Goal: Information Seeking & Learning: Learn about a topic

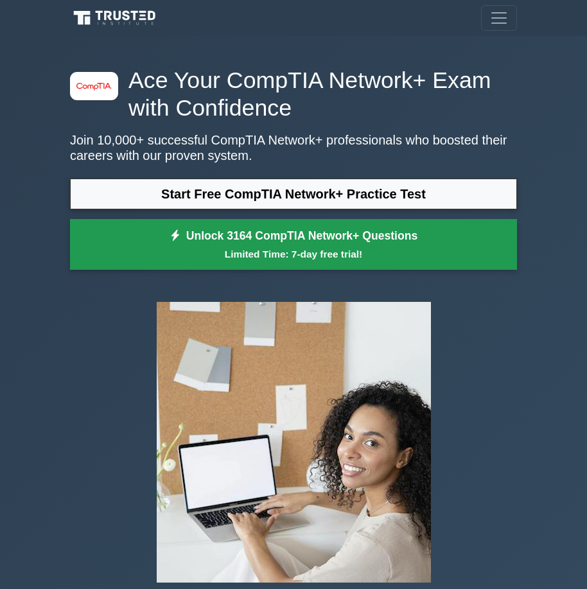
click at [353, 243] on link "Unlock 3164 CompTIA Network+ Questions Limited Time: 7-day free trial!" at bounding box center [293, 244] width 447 height 51
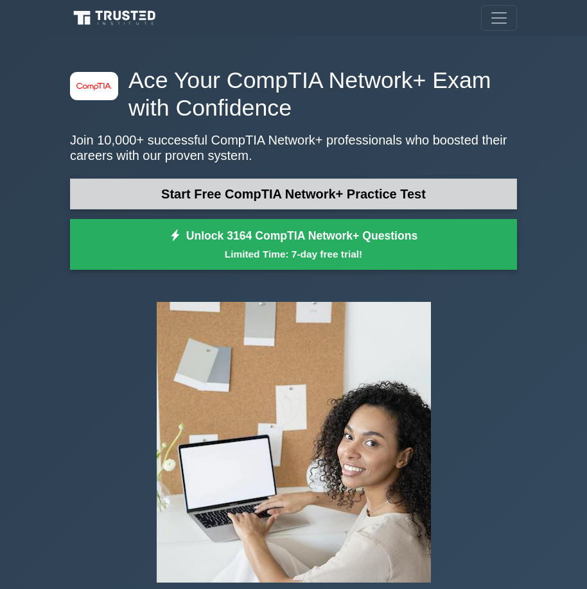
click at [312, 199] on link "Start Free CompTIA Network+ Practice Test" at bounding box center [293, 193] width 447 height 31
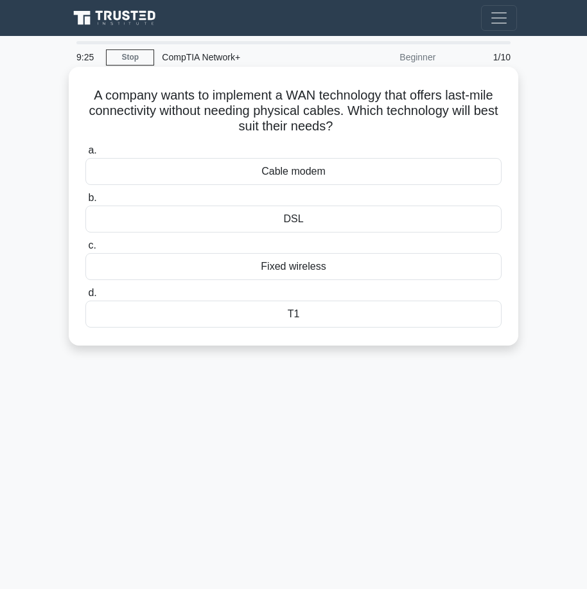
click at [311, 268] on div "Fixed wireless" at bounding box center [293, 266] width 416 height 27
click at [85, 250] on input "c. Fixed wireless" at bounding box center [85, 245] width 0 height 8
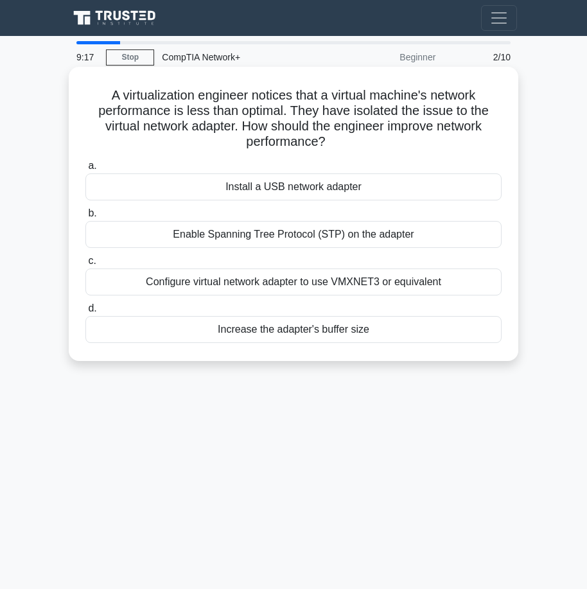
click at [243, 277] on div "Configure virtual network adapter to use VMXNET3 or equivalent" at bounding box center [293, 281] width 416 height 27
click at [85, 265] on input "c. Configure virtual network adapter to use VMXNET3 or equivalent" at bounding box center [85, 261] width 0 height 8
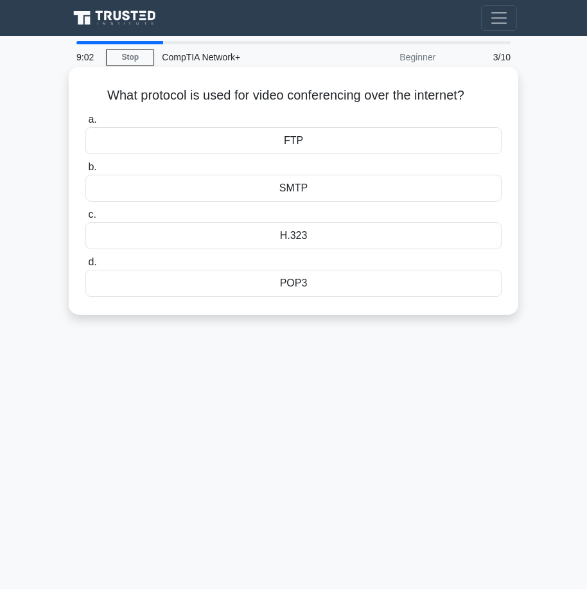
click at [311, 144] on div "FTP" at bounding box center [293, 140] width 416 height 27
click at [85, 124] on input "a. FTP" at bounding box center [85, 120] width 0 height 8
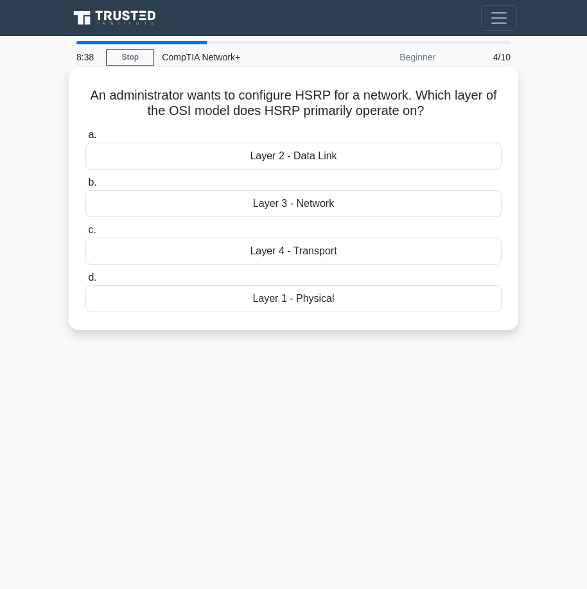
click at [339, 155] on div "Layer 2 - Data Link" at bounding box center [293, 156] width 416 height 27
click at [85, 139] on input "a. Layer 2 - Data Link" at bounding box center [85, 135] width 0 height 8
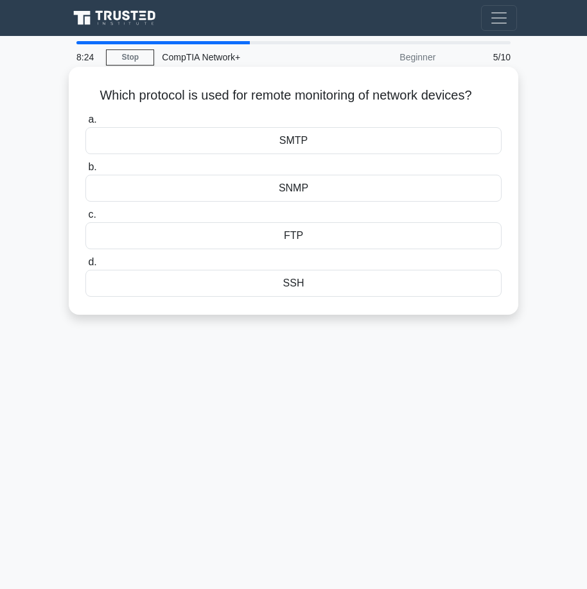
click at [314, 236] on div "FTP" at bounding box center [293, 235] width 416 height 27
click at [85, 219] on input "c. FTP" at bounding box center [85, 215] width 0 height 8
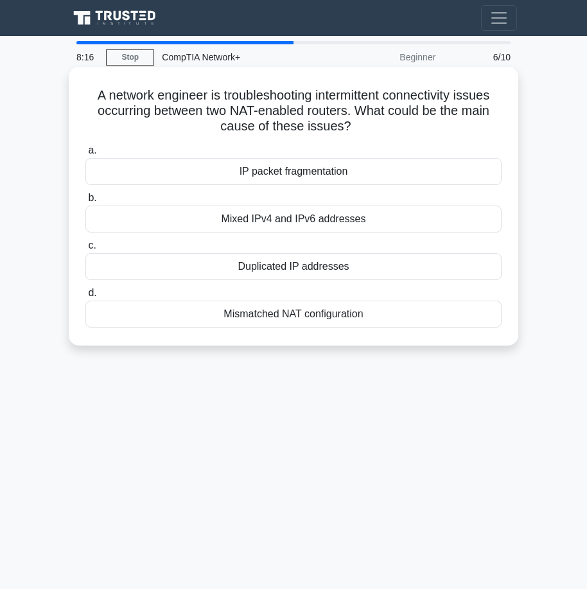
click at [328, 173] on div "IP packet fragmentation" at bounding box center [293, 171] width 416 height 27
click at [85, 155] on input "a. IP packet fragmentation" at bounding box center [85, 150] width 0 height 8
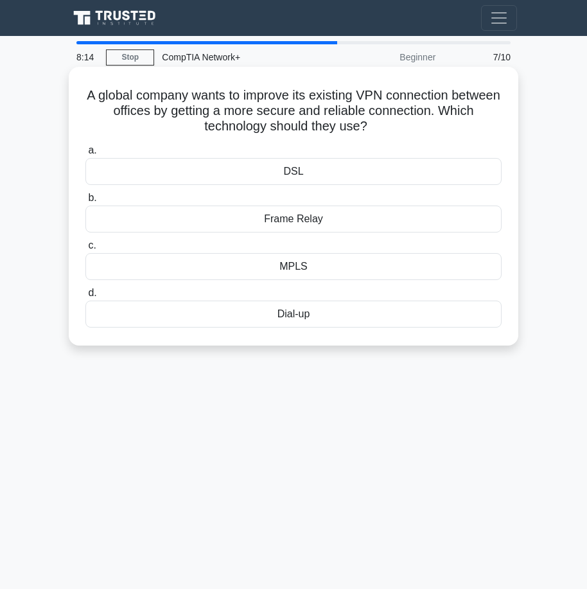
click at [326, 224] on div "Frame Relay" at bounding box center [293, 218] width 416 height 27
click at [85, 202] on input "b. Frame Relay" at bounding box center [85, 198] width 0 height 8
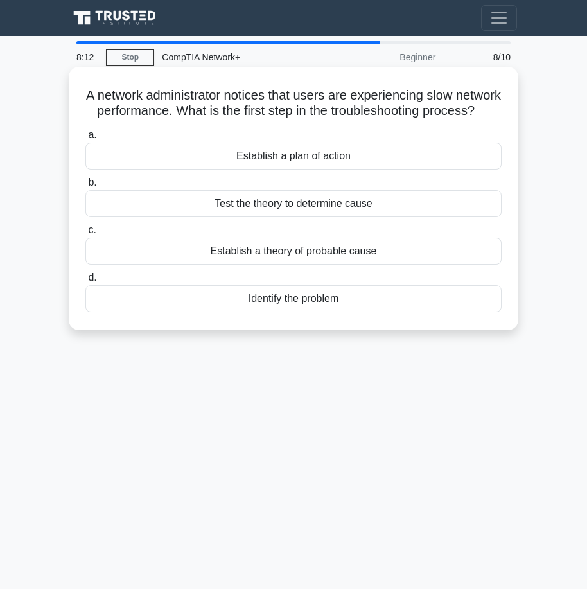
click at [340, 264] on div "Establish a theory of probable cause" at bounding box center [293, 251] width 416 height 27
click at [85, 234] on input "c. Establish a theory of probable cause" at bounding box center [85, 230] width 0 height 8
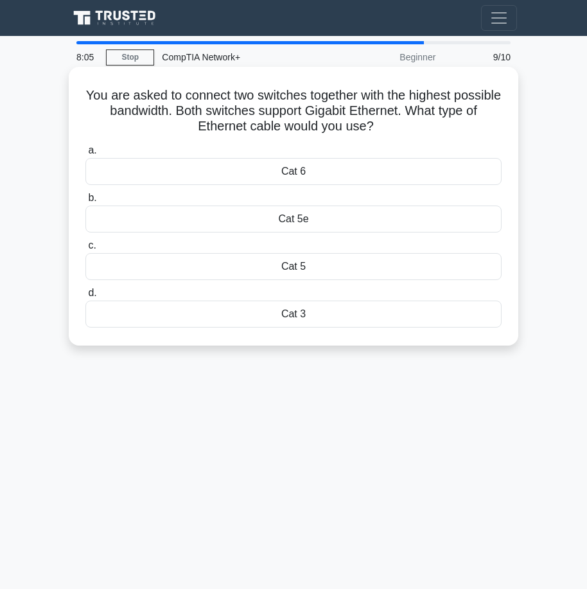
click at [329, 216] on div "Cat 5e" at bounding box center [293, 218] width 416 height 27
click at [85, 202] on input "b. Cat 5e" at bounding box center [85, 198] width 0 height 8
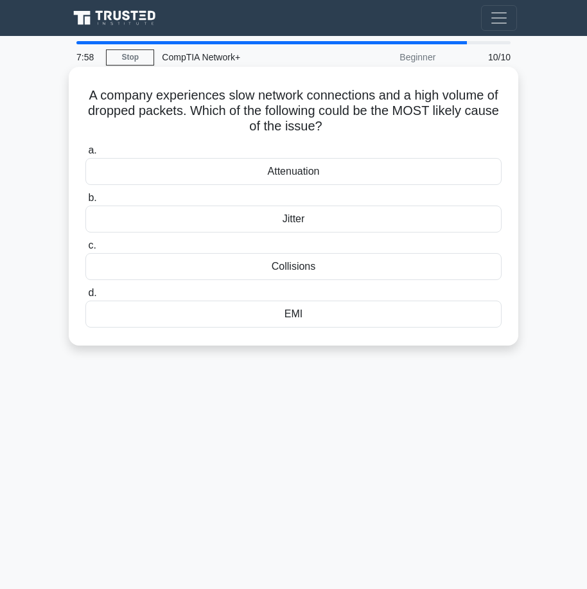
click at [302, 307] on div "EMI" at bounding box center [293, 313] width 416 height 27
click at [85, 297] on input "d. EMI" at bounding box center [85, 293] width 0 height 8
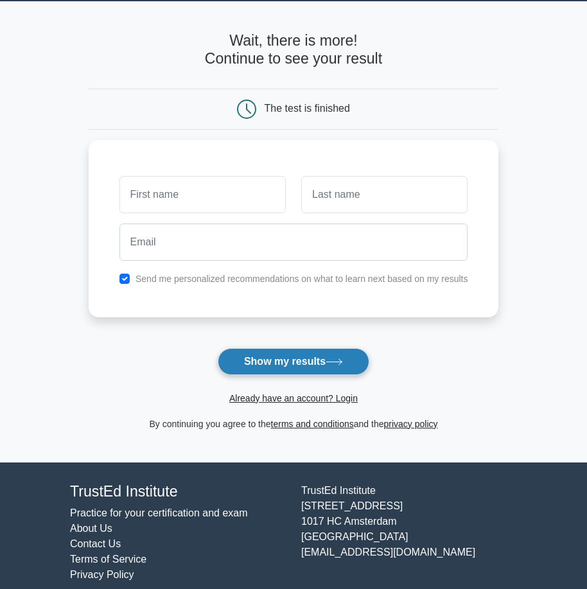
scroll to position [49, 0]
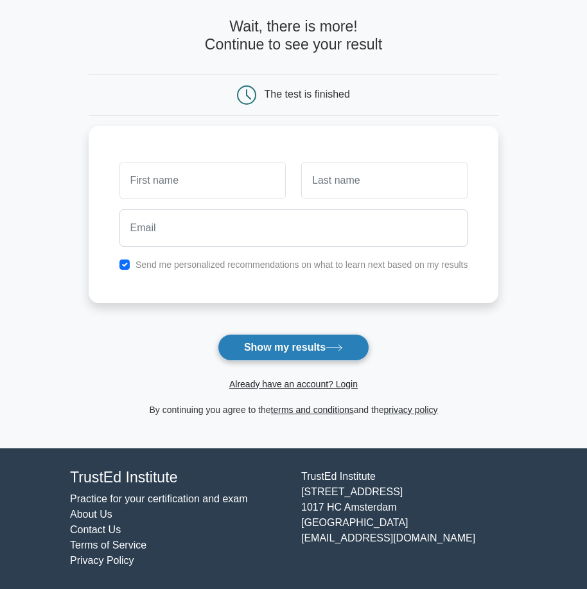
click at [313, 352] on button "Show my results" at bounding box center [293, 347] width 151 height 27
